Goal: Task Accomplishment & Management: Manage account settings

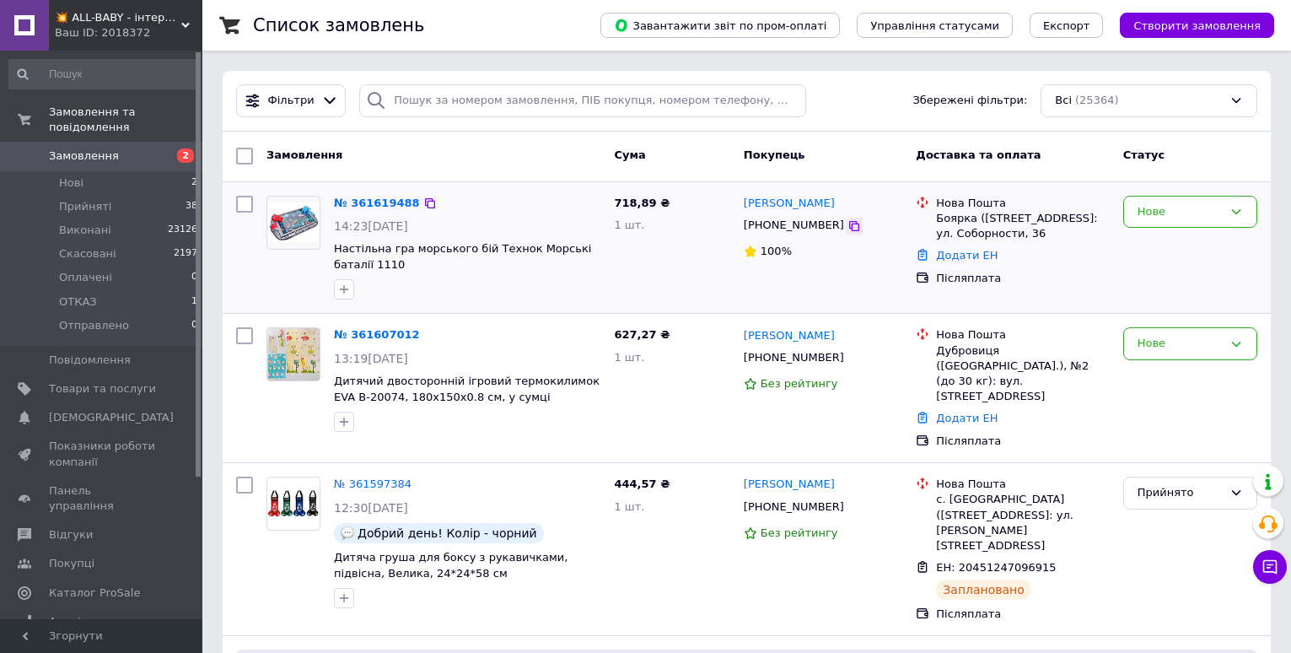
click at [848, 225] on icon at bounding box center [854, 225] width 13 height 13
drag, startPoint x: 662, startPoint y: 293, endPoint x: 663, endPoint y: 319, distance: 26.2
click at [662, 293] on div "718,89 ₴ 1 шт." at bounding box center [671, 248] width 129 height 118
click at [690, 261] on div "718,89 ₴ 1 шт." at bounding box center [671, 248] width 129 height 118
click at [82, 410] on span "[DEMOGRAPHIC_DATA]" at bounding box center [111, 417] width 125 height 15
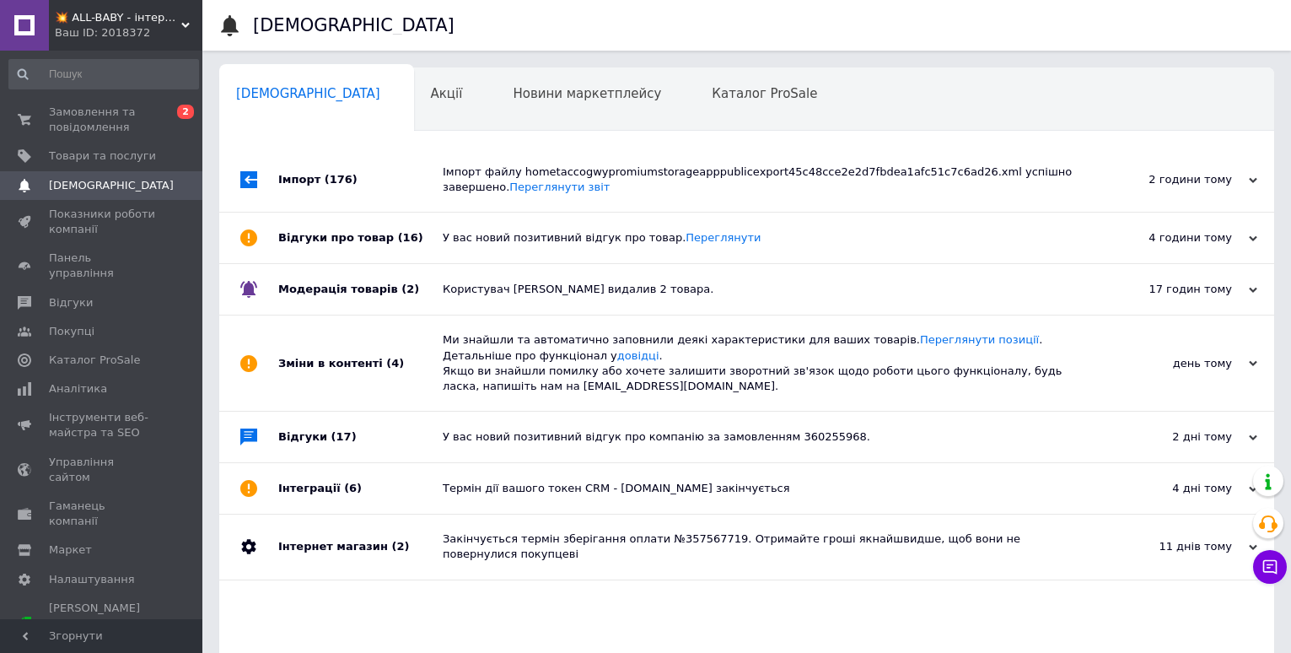
click at [585, 183] on div "Імпорт файлу hometaccogwypromiumstorageapppublicexport45c48cce2e2d7fbdea1afc51c…" at bounding box center [766, 179] width 646 height 30
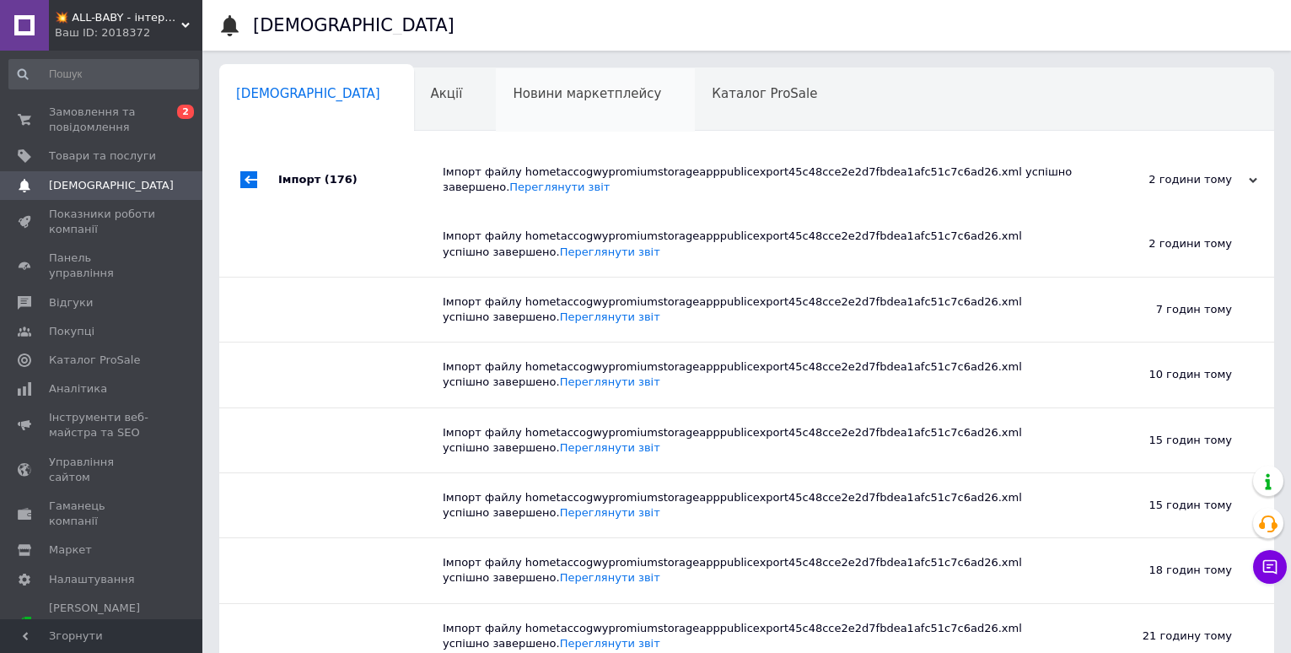
click at [500, 115] on div "Новини маркетплейсу 0" at bounding box center [595, 100] width 199 height 64
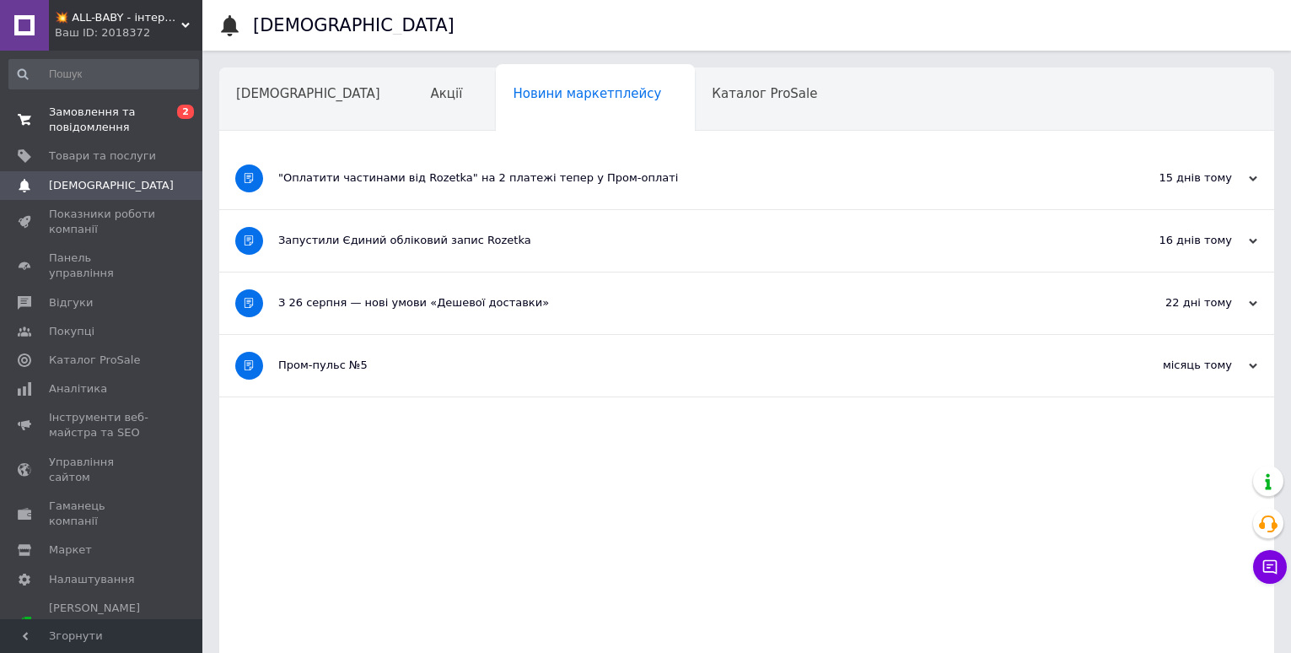
click at [89, 123] on span "Замовлення та повідомлення" at bounding box center [102, 120] width 107 height 30
